Goal: Task Accomplishment & Management: Manage account settings

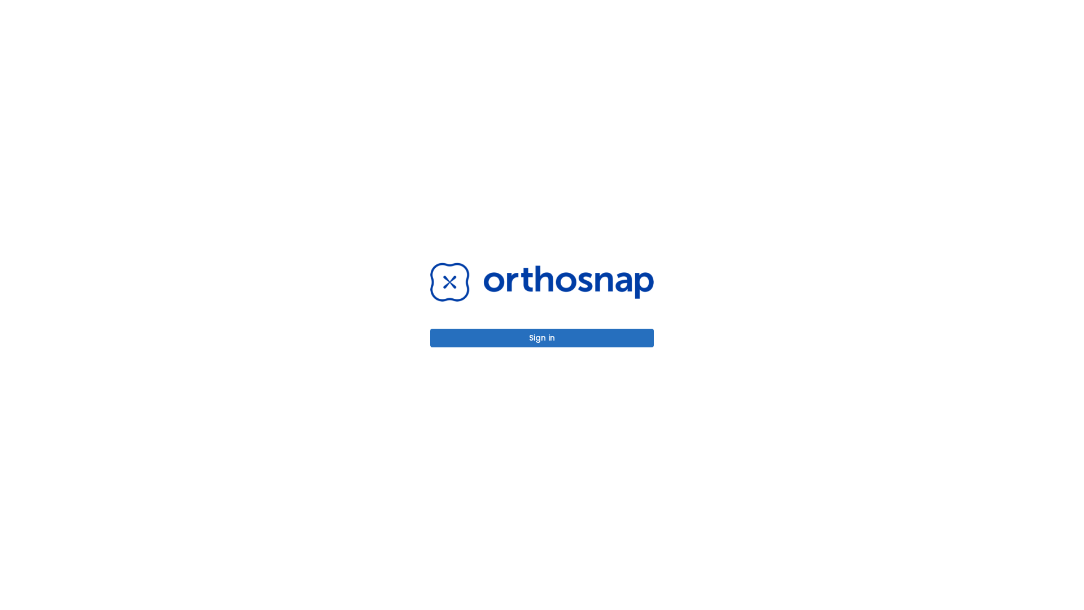
click at [542, 338] on button "Sign in" at bounding box center [542, 338] width 224 height 19
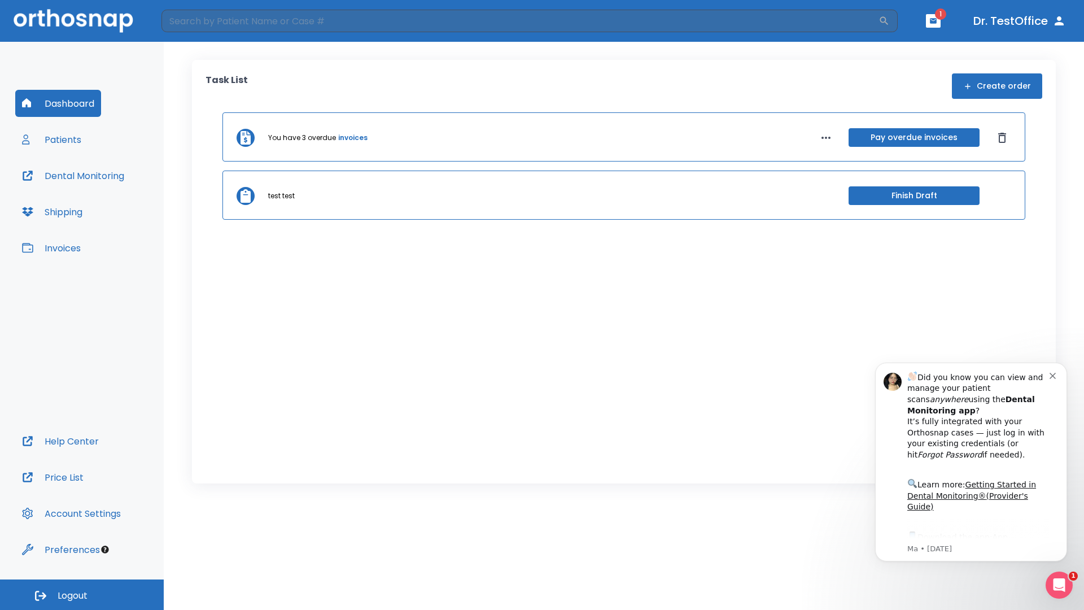
click at [82, 595] on span "Logout" at bounding box center [73, 595] width 30 height 12
